Goal: Information Seeking & Learning: Compare options

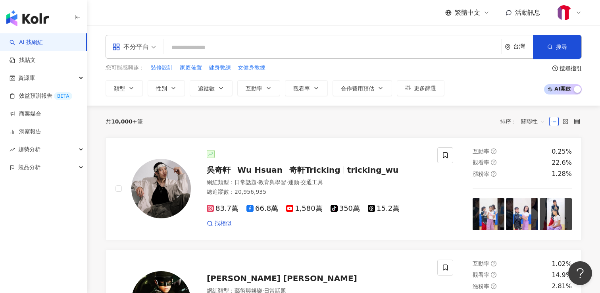
click at [265, 48] on input "search" at bounding box center [332, 47] width 331 height 15
paste input "**********"
type input "**********"
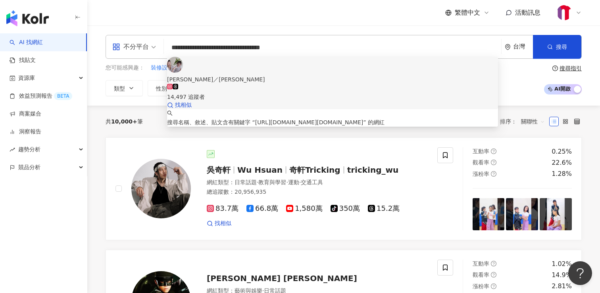
click at [271, 75] on span "鄭雅齡／Enzo" at bounding box center [332, 79] width 331 height 9
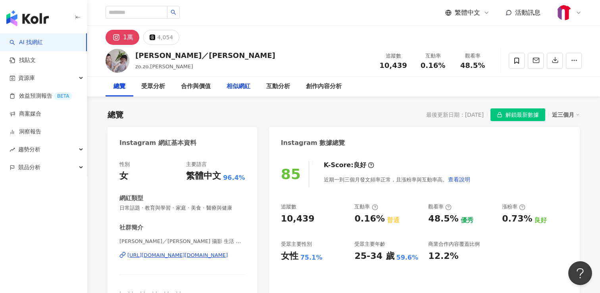
click at [238, 85] on div "相似網紅" at bounding box center [239, 87] width 24 height 10
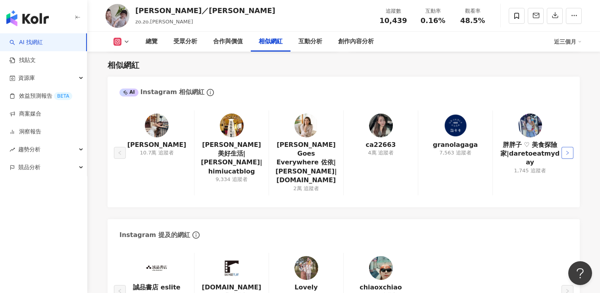
click at [573, 149] on button "button" at bounding box center [568, 153] width 12 height 12
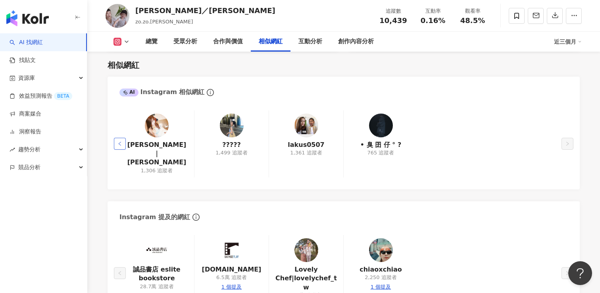
click at [119, 142] on icon "left" at bounding box center [119, 144] width 2 height 4
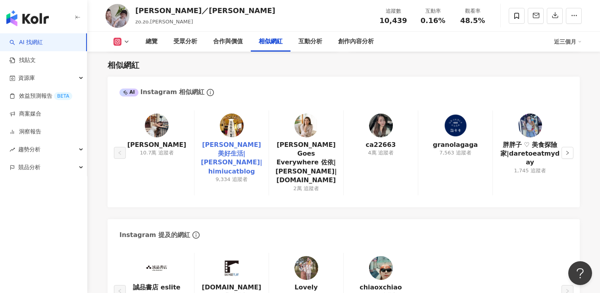
click at [231, 146] on link "Tina's美好生活|Tina|himiucatblog" at bounding box center [232, 159] width 62 height 36
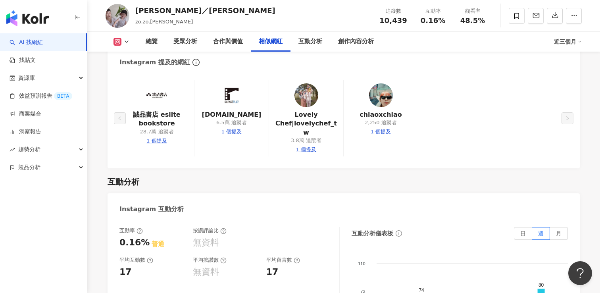
scroll to position [1442, 0]
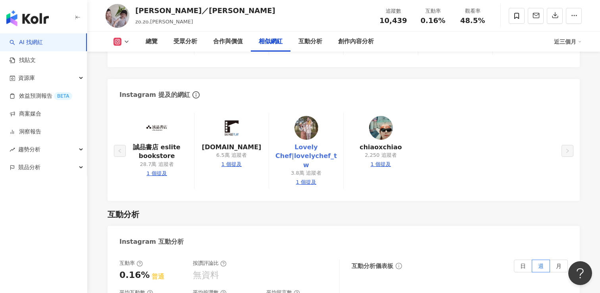
click at [306, 148] on link "Lovely Chef|lovelychef_tw" at bounding box center [306, 156] width 62 height 27
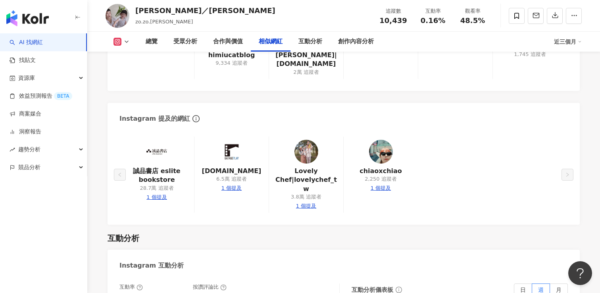
scroll to position [1329, 0]
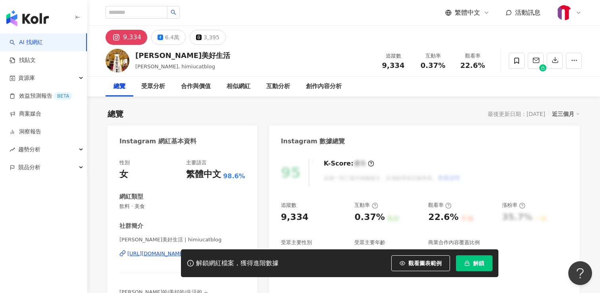
click at [144, 254] on div "解鎖網紅檔案，獲得進階數據 觀看圖表範例 解鎖" at bounding box center [300, 263] width 600 height 28
click at [146, 254] on div "解鎖網紅檔案，獲得進階數據 觀看圖表範例 解鎖" at bounding box center [300, 263] width 600 height 28
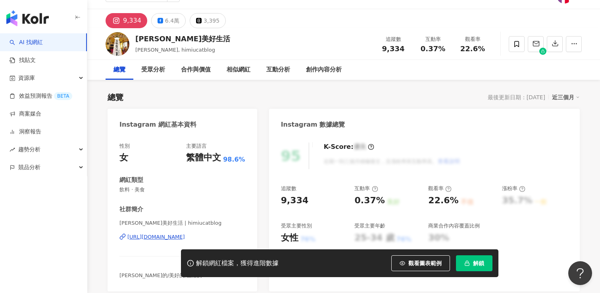
click at [152, 238] on div "[URL][DOMAIN_NAME]" at bounding box center [156, 236] width 58 height 7
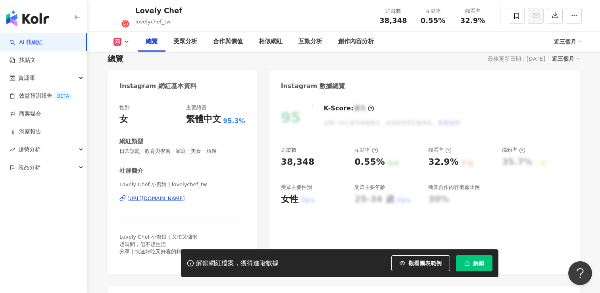
scroll to position [75, 0]
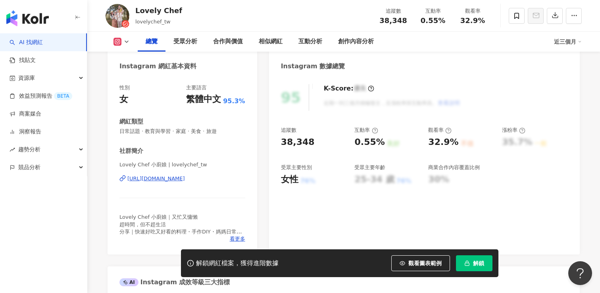
click at [165, 178] on div "https://www.instagram.com/lovelychef_tw/" at bounding box center [156, 178] width 58 height 7
